Goal: Information Seeking & Learning: Learn about a topic

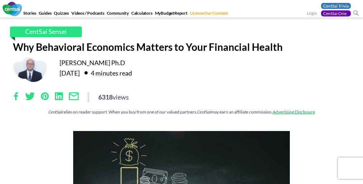
click at [181, 101] on div "6318 views" at bounding box center [181, 98] width 337 height 10
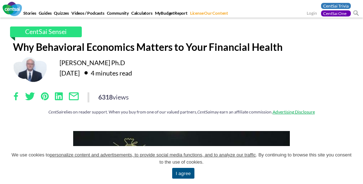
click at [181, 165] on span "We use cookies to personalize content and advertisements, to provide social med…" at bounding box center [181, 159] width 341 height 14
click at [181, 92] on div "CentSai Sensei Why Behavioral Economics Matters to Your Financial Health [PERSO…" at bounding box center [182, 75] width 348 height 96
click at [183, 174] on link "I agree" at bounding box center [183, 173] width 22 height 11
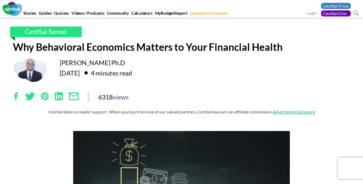
click at [181, 101] on div "6318 views" at bounding box center [181, 98] width 337 height 10
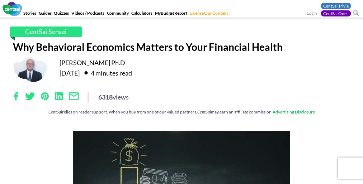
click at [181, 92] on div "CentSai Sensei Why Behavioral Economics Matters to Your Financial Health [PERSO…" at bounding box center [182, 75] width 348 height 96
